Goal: Task Accomplishment & Management: Manage account settings

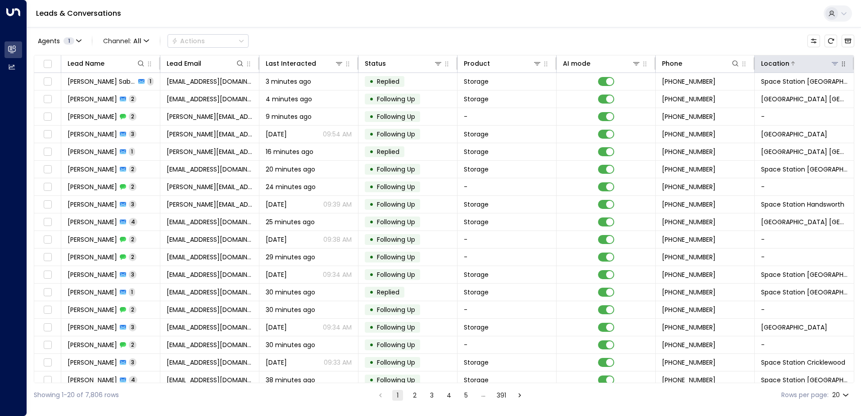
click at [831, 64] on icon at bounding box center [834, 63] width 7 height 7
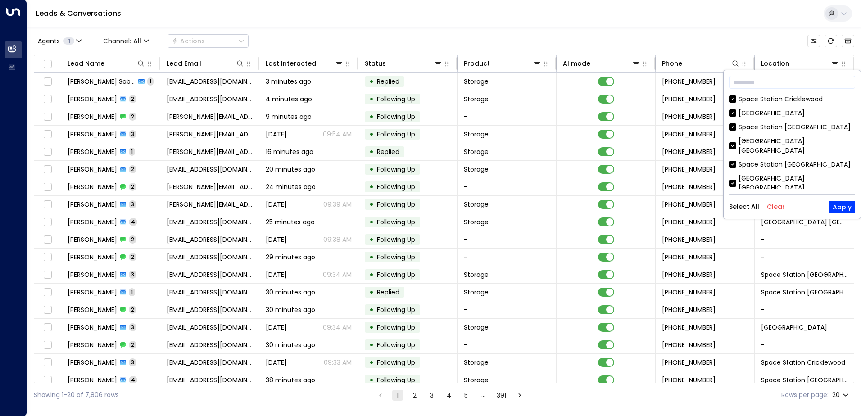
drag, startPoint x: 770, startPoint y: 204, endPoint x: 781, endPoint y: 167, distance: 38.2
click at [771, 204] on button "Clear" at bounding box center [776, 206] width 18 height 7
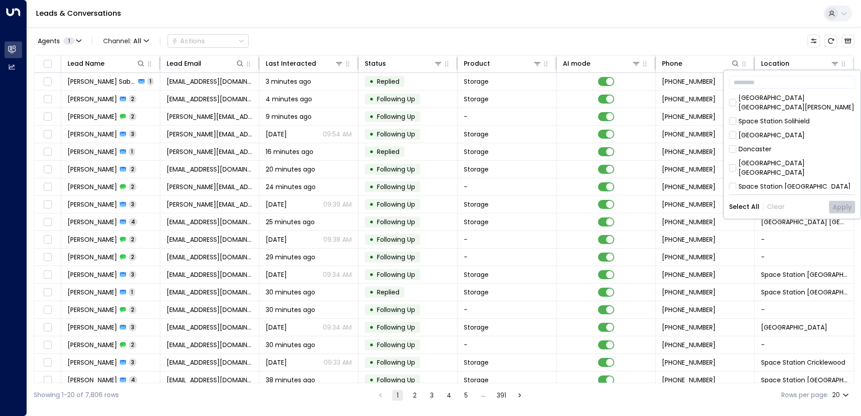
scroll to position [225, 0]
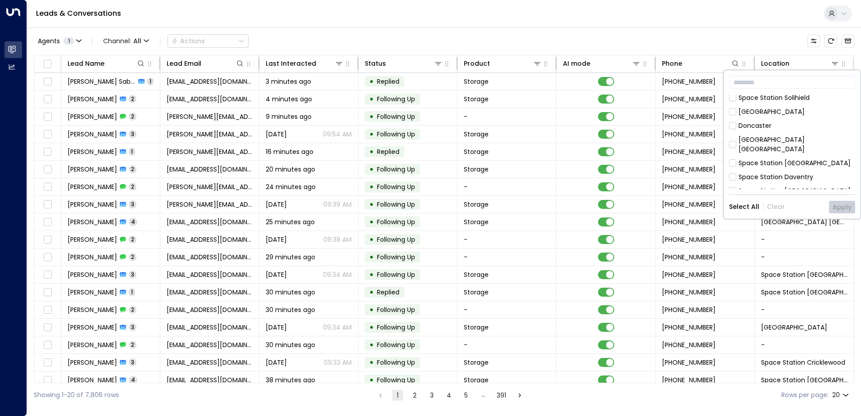
click at [770, 200] on div "Space Station [GEOGRAPHIC_DATA]" at bounding box center [794, 204] width 112 height 9
click at [847, 208] on button "Apply" at bounding box center [842, 207] width 26 height 13
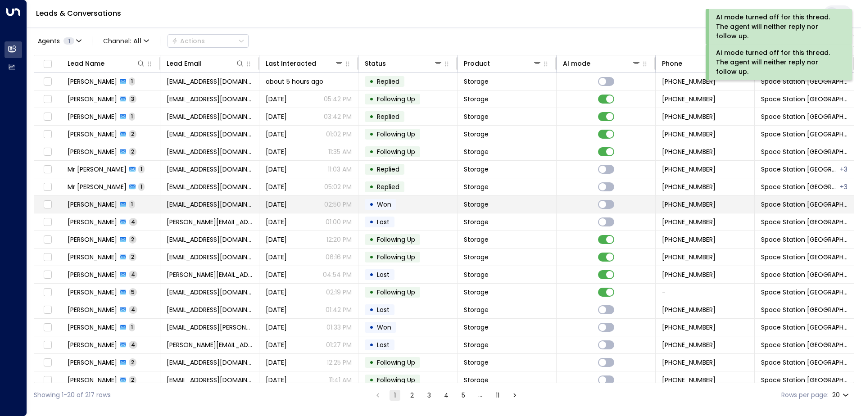
scroll to position [44, 0]
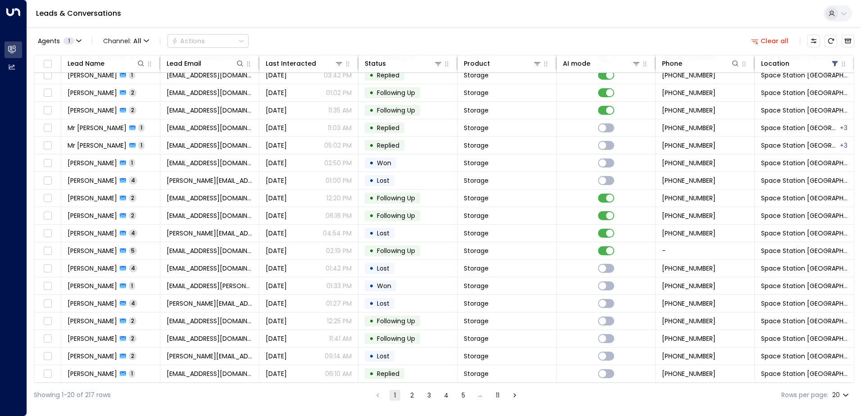
click at [845, 394] on body "AI mode turned off for this thread. The agent will neither reply nor follow up.…" at bounding box center [430, 203] width 861 height 407
drag, startPoint x: 836, startPoint y: 382, endPoint x: 823, endPoint y: 373, distance: 15.9
click at [836, 378] on li "50" at bounding box center [840, 381] width 26 height 16
type input "**"
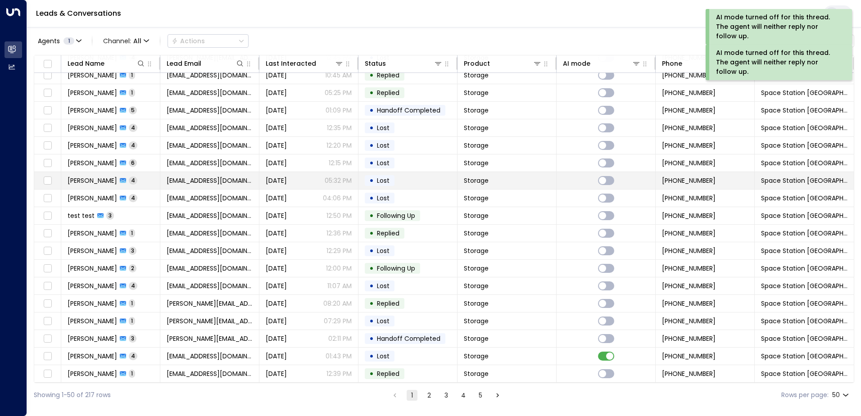
scroll to position [571, 0]
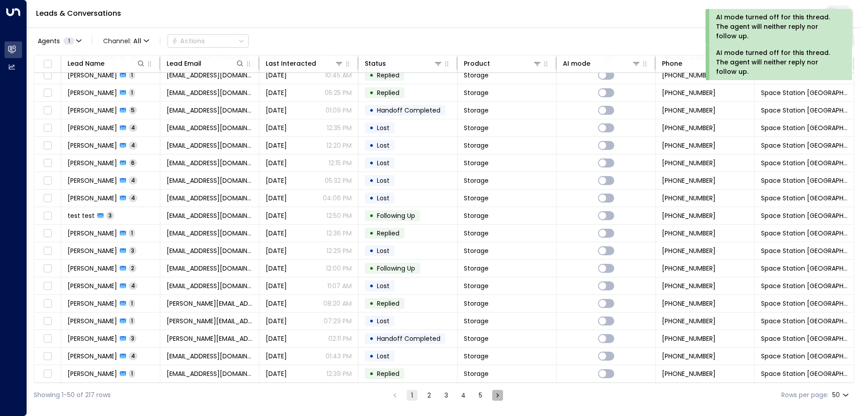
click at [496, 395] on icon "Go to next page" at bounding box center [497, 395] width 8 height 8
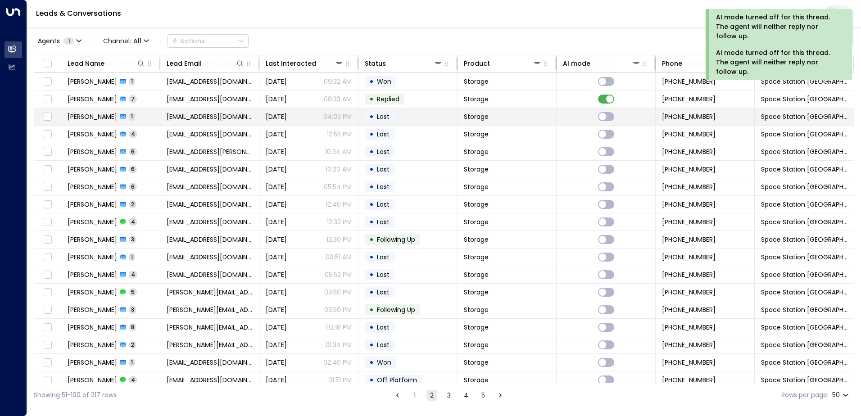
scroll to position [571, 0]
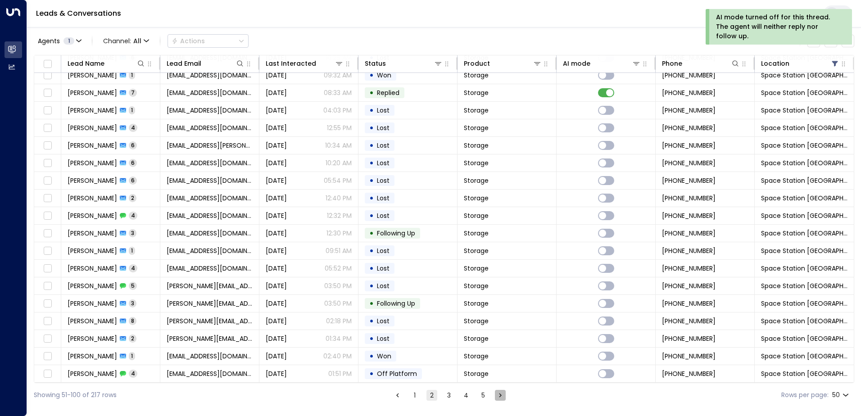
click at [500, 399] on icon "Go to next page" at bounding box center [500, 395] width 8 height 8
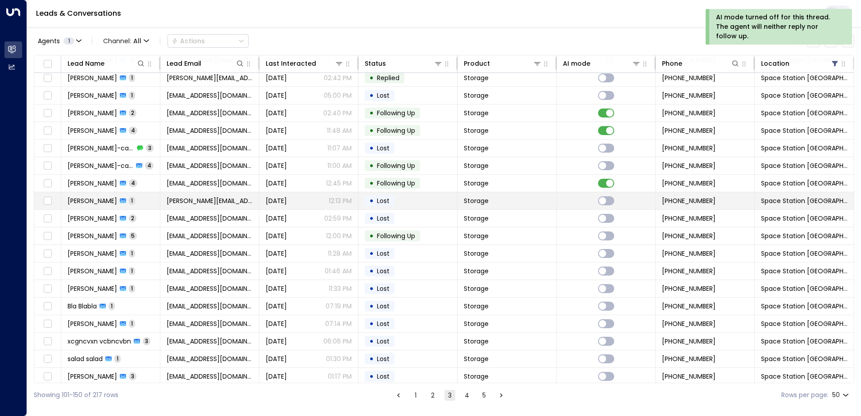
scroll to position [571, 0]
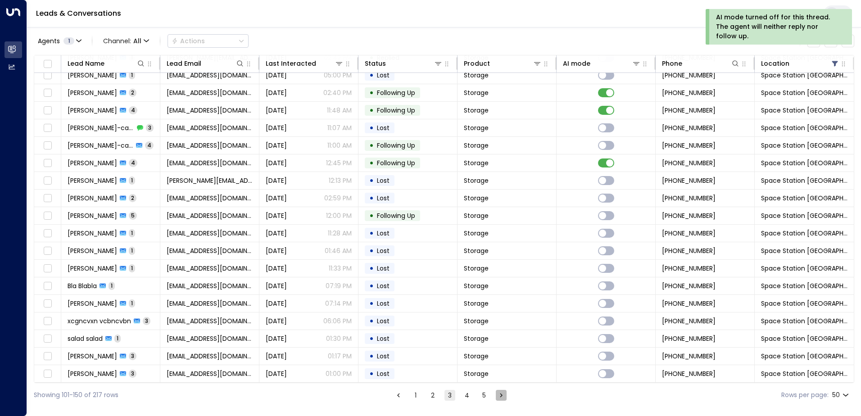
click at [502, 399] on icon "Go to next page" at bounding box center [501, 395] width 8 height 8
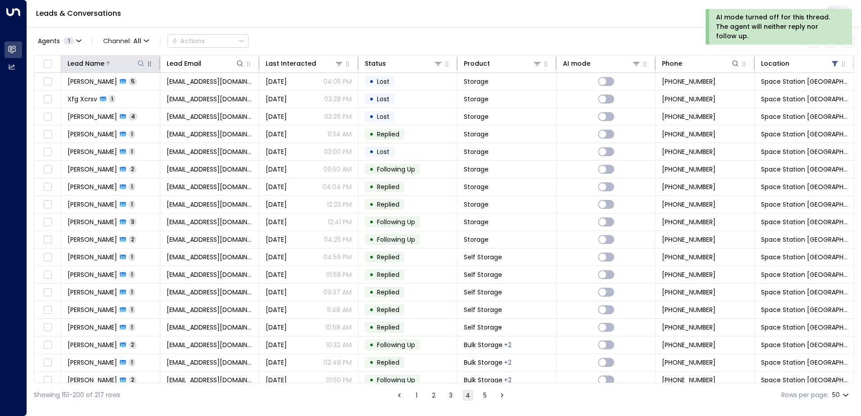
click at [140, 61] on icon at bounding box center [140, 63] width 7 height 7
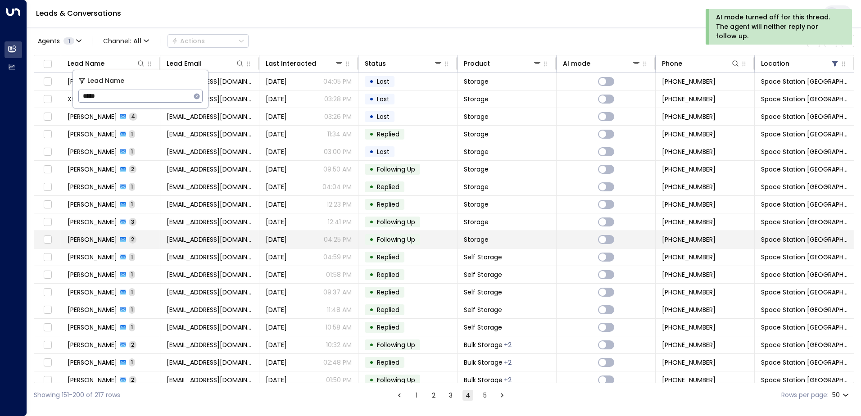
type input "*****"
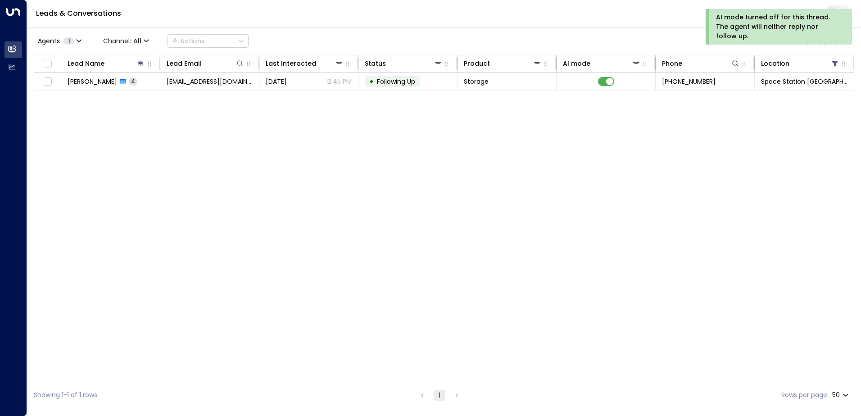
click at [310, 307] on div "Lead Name Lead Email Last Interacted Status Product AI mode Phone Location [PER…" at bounding box center [444, 219] width 820 height 328
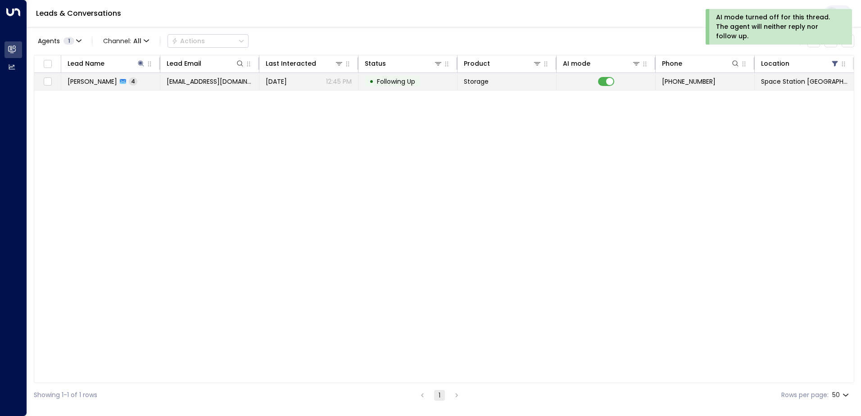
click at [397, 84] on span "Following Up" at bounding box center [396, 81] width 38 height 9
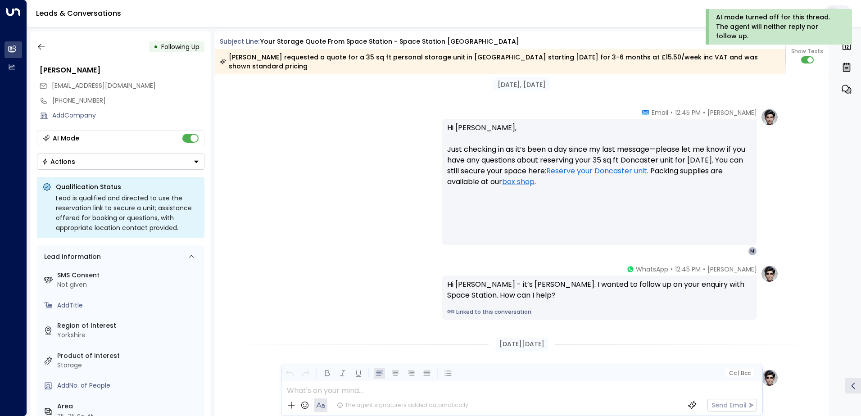
scroll to position [807, 0]
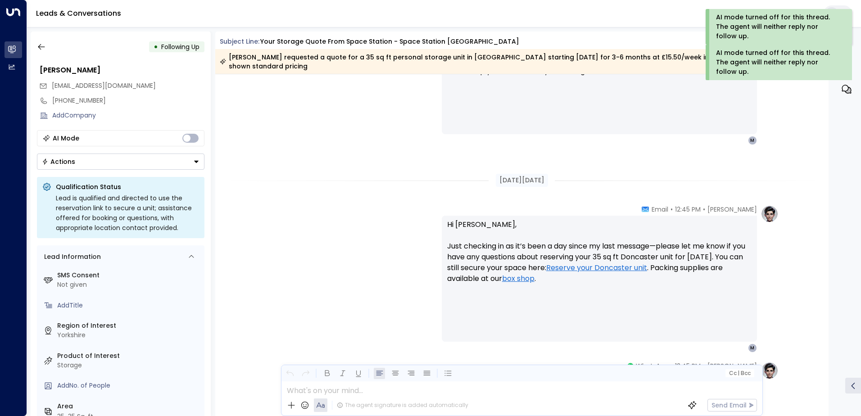
click at [200, 165] on button "Actions" at bounding box center [120, 162] width 167 height 16
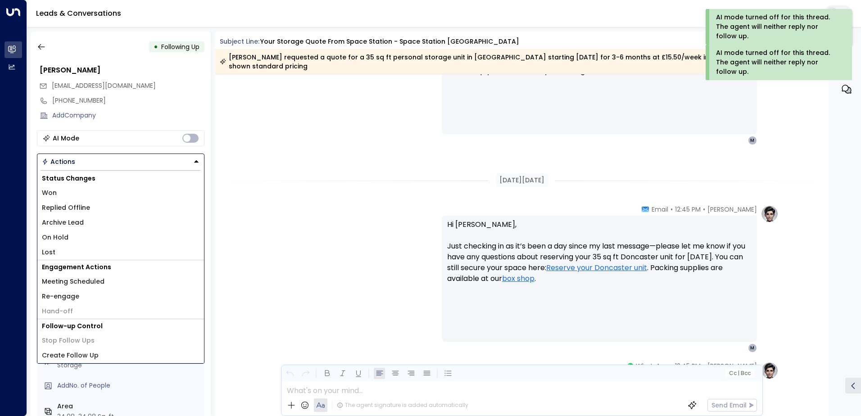
click at [51, 252] on span "Lost" at bounding box center [49, 252] width 14 height 9
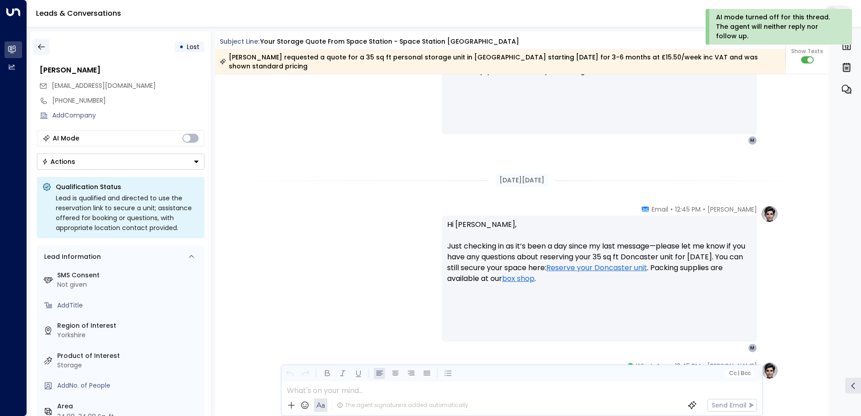
click at [44, 48] on icon "button" at bounding box center [41, 46] width 9 height 9
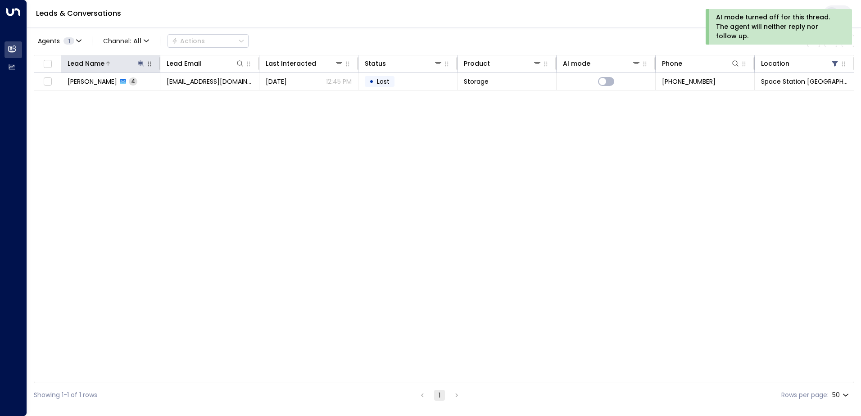
click at [139, 65] on icon at bounding box center [141, 63] width 6 height 6
type input "*"
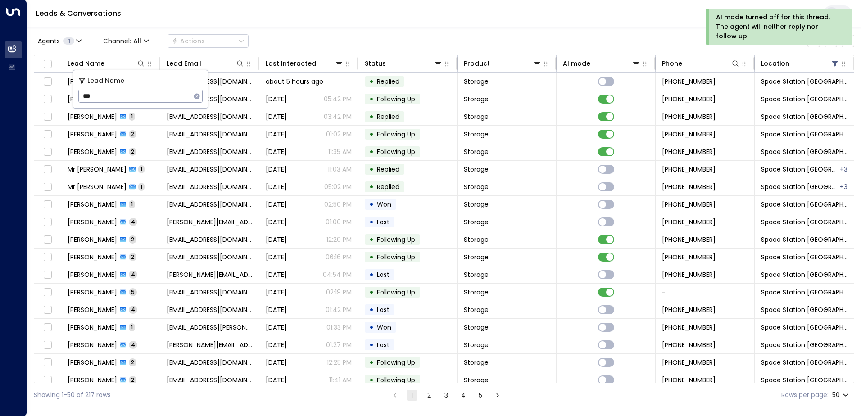
type input "***"
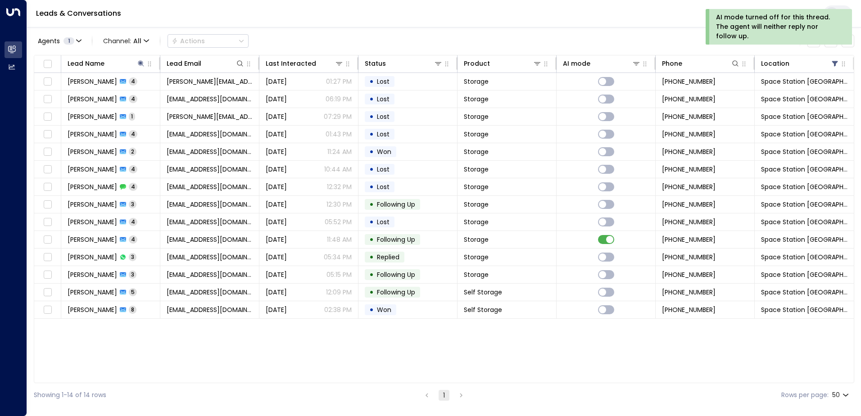
click at [145, 319] on div "Lead Name Lead Email Last Interacted Status Product AI mode Phone Location [PER…" at bounding box center [444, 219] width 820 height 328
